Goal: Book appointment/travel/reservation

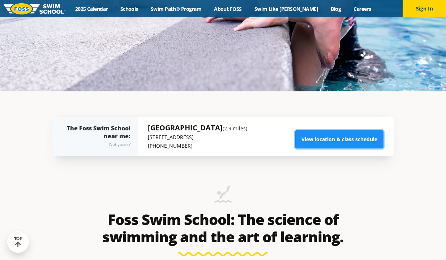
click at [318, 143] on link "View location & class schedule" at bounding box center [340, 140] width 88 height 18
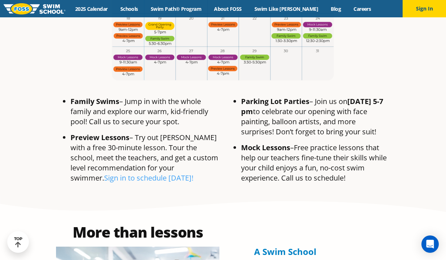
scroll to position [484, 0]
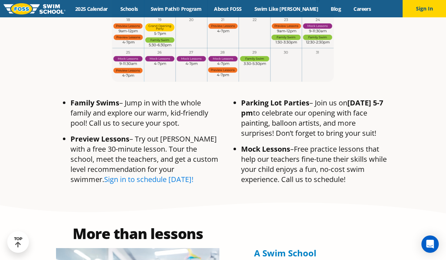
click at [194, 175] on link "Sign in to schedule [DATE]!" at bounding box center [148, 180] width 89 height 10
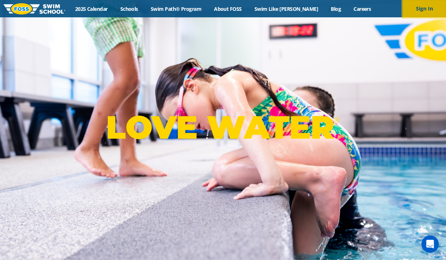
click at [424, 4] on button "Sign In" at bounding box center [424, 8] width 43 height 17
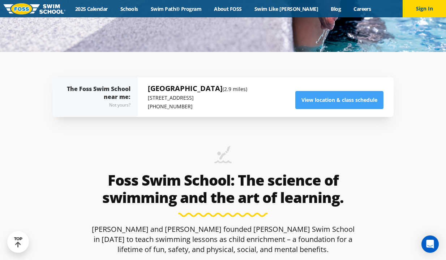
scroll to position [250, 0]
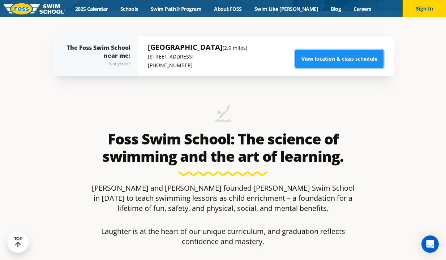
click at [314, 57] on link "View location & class schedule" at bounding box center [340, 59] width 88 height 18
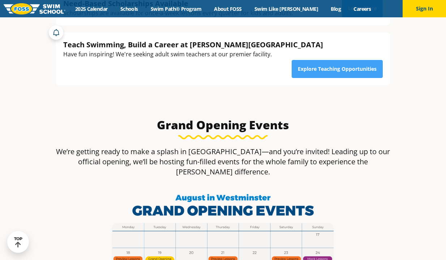
scroll to position [399, 0]
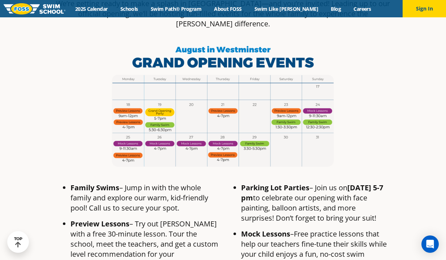
click at [243, 108] on img at bounding box center [222, 107] width 231 height 130
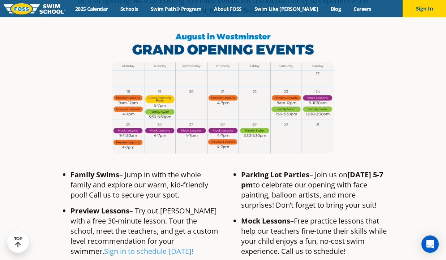
scroll to position [466, 0]
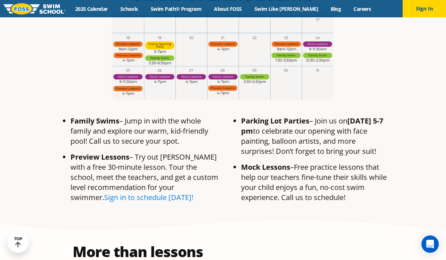
click at [194, 193] on link "Sign in to schedule [DATE]!" at bounding box center [148, 198] width 89 height 10
